Goal: Task Accomplishment & Management: Use online tool/utility

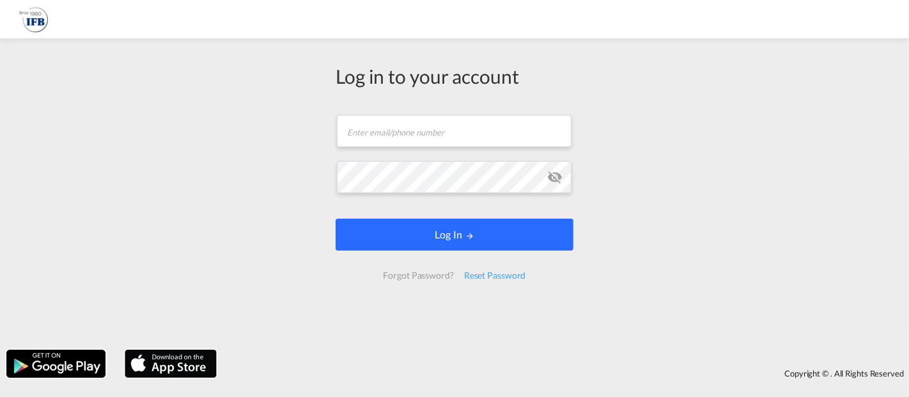
type input "[EMAIL_ADDRESS][DOMAIN_NAME]"
click at [486, 245] on button "Log In" at bounding box center [455, 235] width 238 height 32
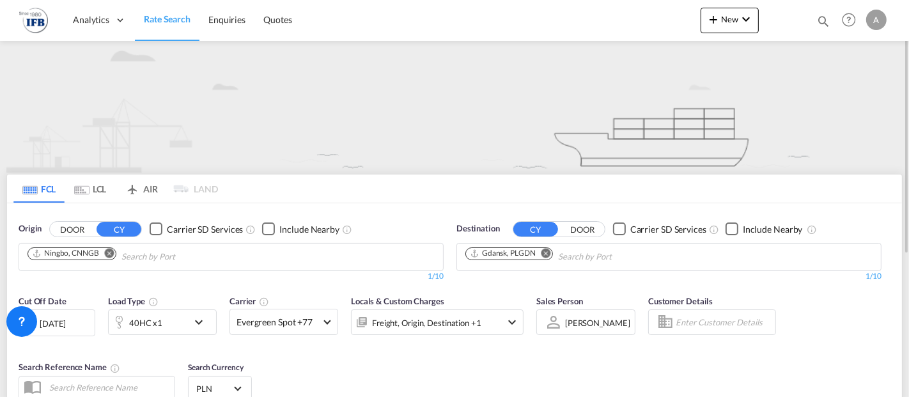
click at [109, 250] on md-icon "Remove" at bounding box center [110, 253] width 10 height 10
click at [111, 253] on input "Chips input." at bounding box center [87, 257] width 121 height 20
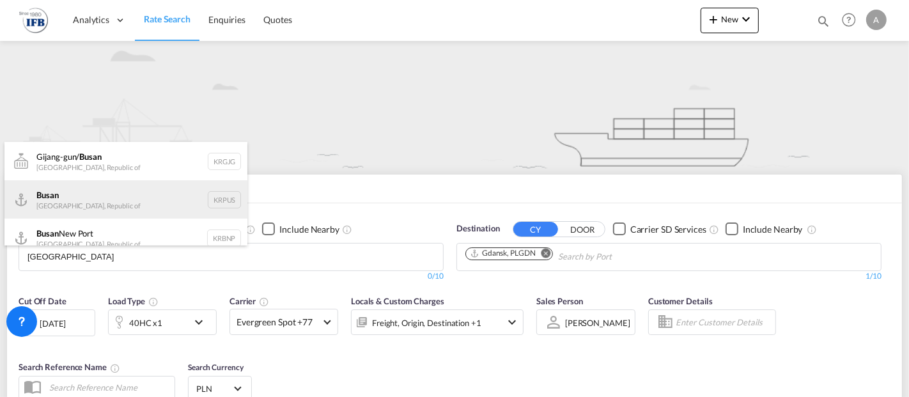
type input "[GEOGRAPHIC_DATA]"
click at [94, 200] on div "Busan Korea, Republic of KRPUS" at bounding box center [125, 199] width 243 height 38
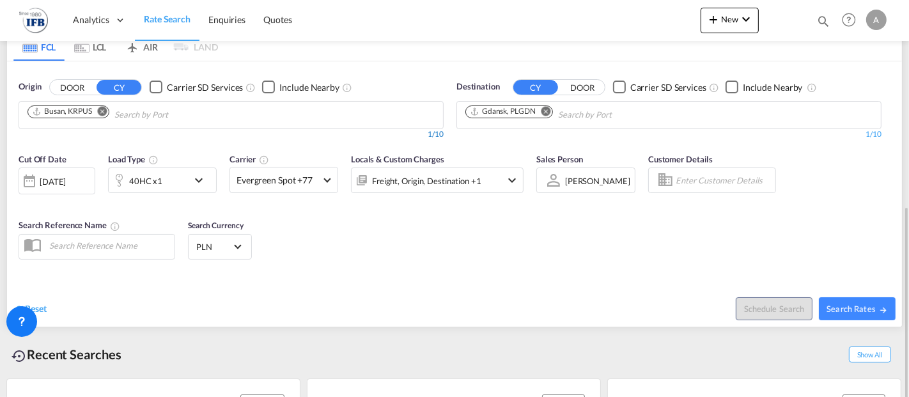
scroll to position [213, 0]
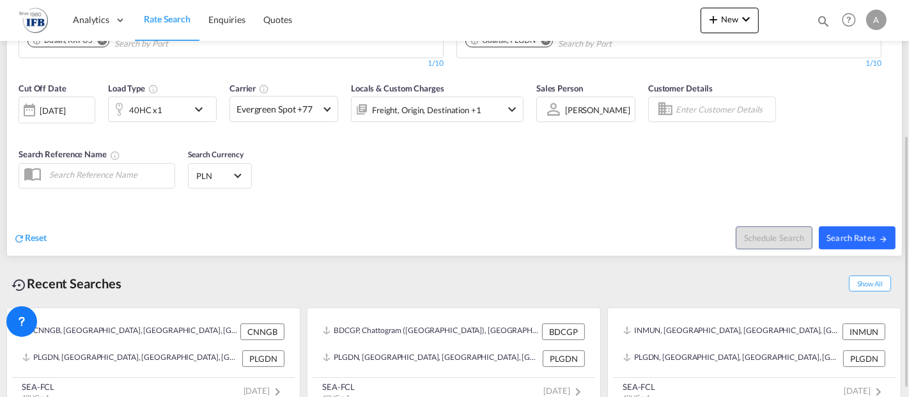
click at [873, 234] on span "Search Rates" at bounding box center [857, 238] width 61 height 10
type input "KRPUS to PLGDN / [DATE]"
